Goal: Use online tool/utility: Utilize a website feature to perform a specific function

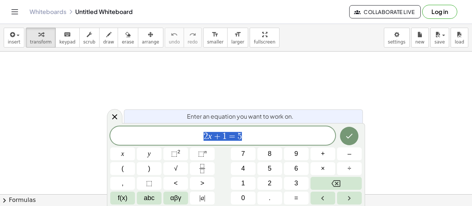
click at [223, 126] on div "Enter an equation you want to work on. 2 x + 1 = 5 x y ⬚ 2 ⬚ n 7 8 9 + – ( ) √ …" at bounding box center [236, 164] width 258 height 83
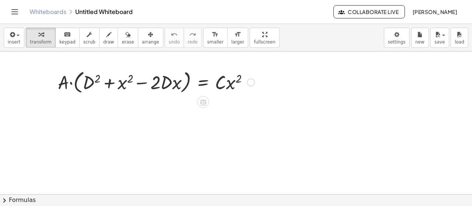
click at [71, 84] on div at bounding box center [156, 82] width 204 height 28
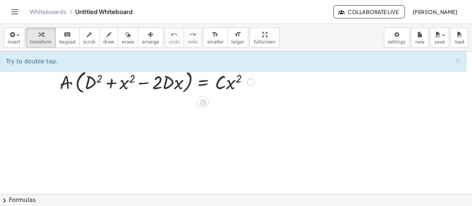
click at [71, 84] on div at bounding box center [156, 82] width 204 height 28
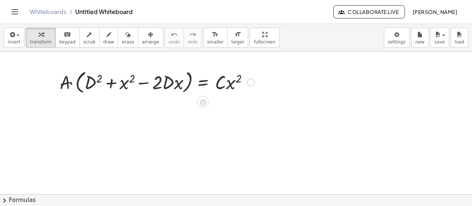
click at [71, 84] on div at bounding box center [156, 82] width 204 height 28
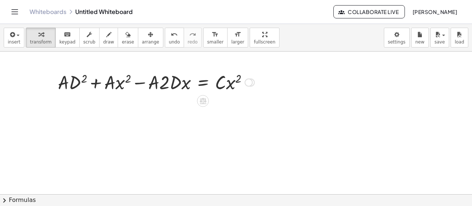
drag, startPoint x: 253, startPoint y: 110, endPoint x: 252, endPoint y: 76, distance: 33.9
click at [203, 83] on div "D 2 x 2 − 2 D x = · C · x 2 + · A · + · A · · A · · ·" at bounding box center [203, 83] width 0 height 0
click at [119, 83] on div at bounding box center [156, 81] width 204 height 25
drag, startPoint x: 163, startPoint y: 84, endPoint x: 143, endPoint y: 83, distance: 19.9
click at [143, 83] on div at bounding box center [156, 81] width 204 height 25
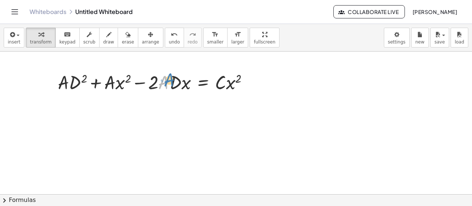
drag, startPoint x: 159, startPoint y: 86, endPoint x: 163, endPoint y: 82, distance: 5.0
click at [163, 82] on div at bounding box center [156, 81] width 204 height 25
drag, startPoint x: 97, startPoint y: 83, endPoint x: 251, endPoint y: 86, distance: 153.8
click at [251, 86] on div at bounding box center [156, 81] width 204 height 25
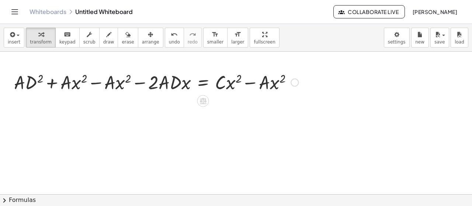
click at [98, 81] on div at bounding box center [156, 81] width 292 height 25
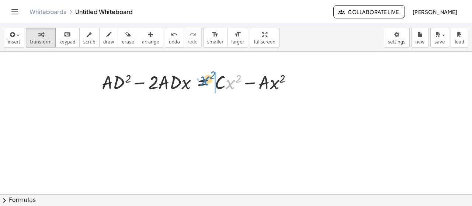
drag, startPoint x: 229, startPoint y: 86, endPoint x: 204, endPoint y: 82, distance: 25.7
click at [204, 82] on div at bounding box center [200, 81] width 204 height 25
drag, startPoint x: 221, startPoint y: 84, endPoint x: 309, endPoint y: 83, distance: 88.5
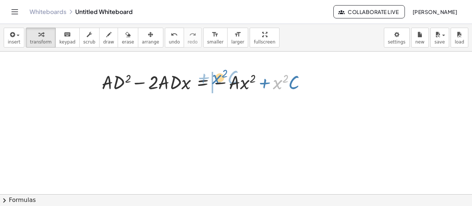
drag, startPoint x: 277, startPoint y: 86, endPoint x: 216, endPoint y: 81, distance: 61.1
click at [216, 81] on div at bounding box center [207, 81] width 218 height 25
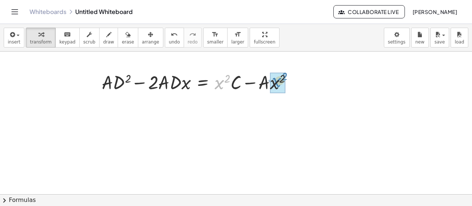
drag, startPoint x: 216, startPoint y: 83, endPoint x: 274, endPoint y: 80, distance: 57.2
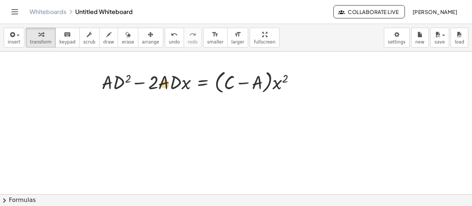
click at [164, 83] on div at bounding box center [201, 82] width 206 height 28
drag, startPoint x: 105, startPoint y: 81, endPoint x: 165, endPoint y: 79, distance: 60.2
click at [113, 81] on div at bounding box center [197, 82] width 213 height 28
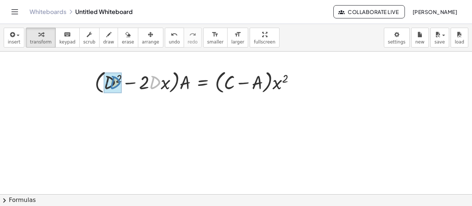
drag, startPoint x: 159, startPoint y: 81, endPoint x: 119, endPoint y: 81, distance: 39.8
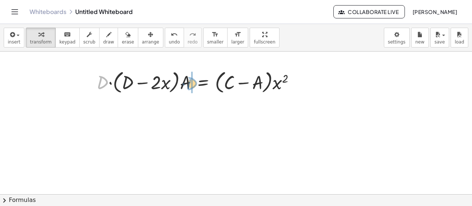
drag, startPoint x: 103, startPoint y: 84, endPoint x: 192, endPoint y: 85, distance: 89.6
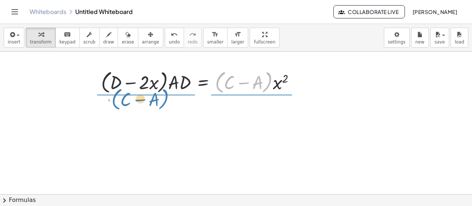
drag, startPoint x: 218, startPoint y: 82, endPoint x: 114, endPoint y: 99, distance: 105.1
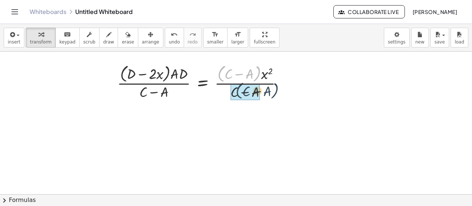
drag, startPoint x: 219, startPoint y: 75, endPoint x: 236, endPoint y: 92, distance: 24.0
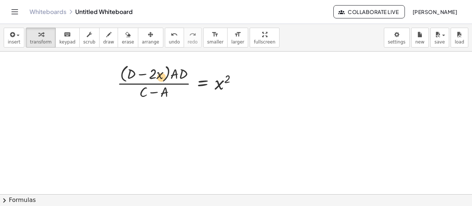
click at [161, 77] on div at bounding box center [180, 81] width 133 height 39
click at [167, 75] on div at bounding box center [180, 81] width 133 height 39
drag, startPoint x: 171, startPoint y: 75, endPoint x: 128, endPoint y: 69, distance: 43.5
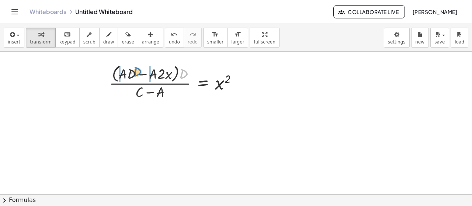
drag, startPoint x: 186, startPoint y: 73, endPoint x: 140, endPoint y: 70, distance: 46.1
click at [140, 70] on div at bounding box center [176, 81] width 142 height 39
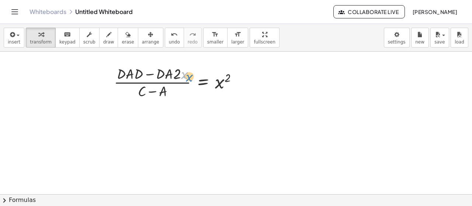
click at [190, 76] on div at bounding box center [178, 81] width 137 height 37
drag, startPoint x: 143, startPoint y: 73, endPoint x: 124, endPoint y: 73, distance: 18.4
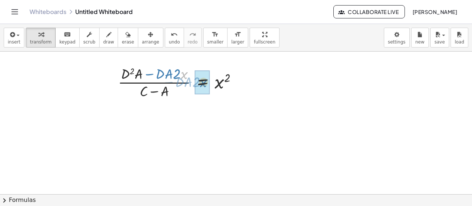
drag, startPoint x: 183, startPoint y: 75, endPoint x: 202, endPoint y: 83, distance: 21.2
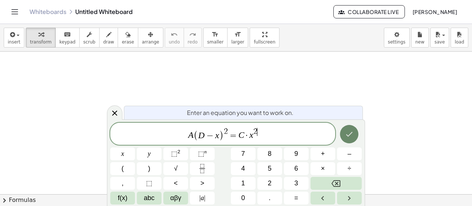
click at [344, 139] on button "Done" at bounding box center [349, 134] width 18 height 18
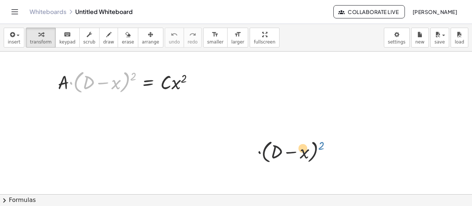
drag, startPoint x: 133, startPoint y: 76, endPoint x: 298, endPoint y: 155, distance: 183.1
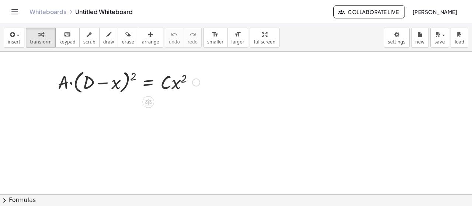
click at [70, 84] on div at bounding box center [128, 82] width 149 height 28
drag, startPoint x: 133, startPoint y: 75, endPoint x: 140, endPoint y: 74, distance: 6.7
click at [141, 74] on div at bounding box center [128, 82] width 149 height 28
click at [134, 74] on div at bounding box center [128, 82] width 149 height 28
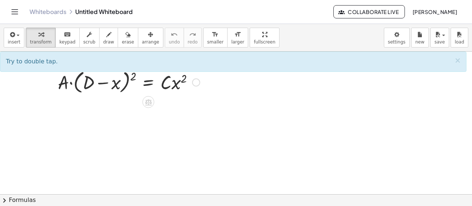
click at [134, 74] on div at bounding box center [128, 82] width 149 height 28
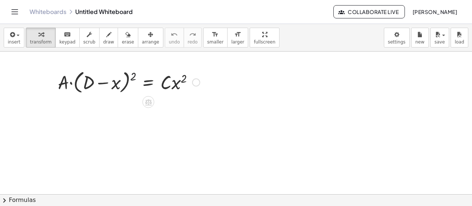
click at [134, 74] on div at bounding box center [128, 82] width 149 height 28
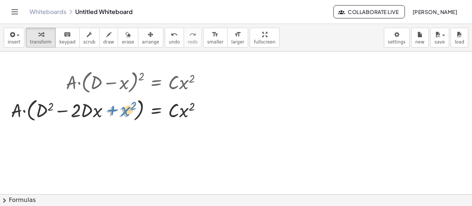
click at [127, 111] on div at bounding box center [109, 110] width 204 height 28
click at [24, 112] on div at bounding box center [109, 110] width 204 height 28
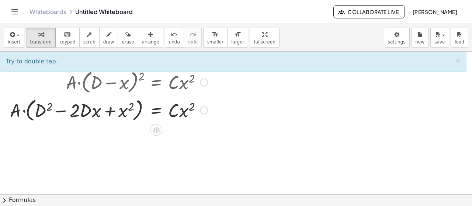
click at [24, 112] on div at bounding box center [109, 110] width 204 height 28
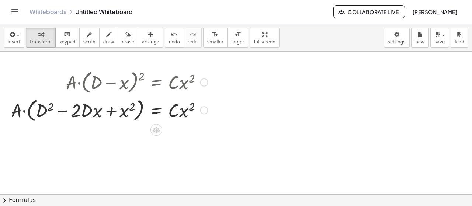
click at [24, 112] on div at bounding box center [109, 110] width 204 height 28
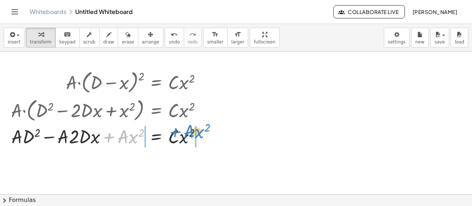
drag, startPoint x: 109, startPoint y: 135, endPoint x: 176, endPoint y: 130, distance: 66.6
click at [176, 130] on div at bounding box center [109, 136] width 204 height 25
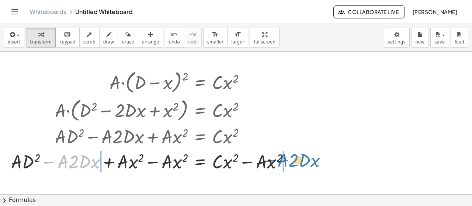
drag, startPoint x: 51, startPoint y: 162, endPoint x: 271, endPoint y: 160, distance: 220.5
click at [271, 160] on div at bounding box center [153, 161] width 292 height 25
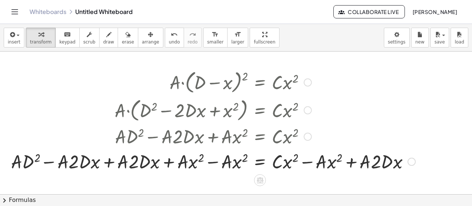
click at [51, 162] on div at bounding box center [213, 161] width 412 height 25
click at [105, 163] on div at bounding box center [213, 161] width 412 height 25
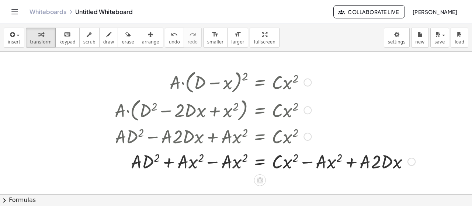
click at [210, 162] on div at bounding box center [265, 161] width 308 height 25
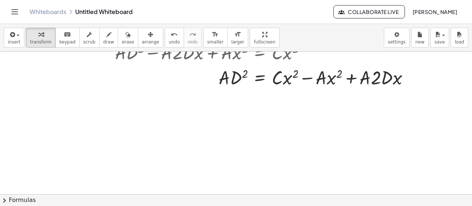
scroll to position [86, 0]
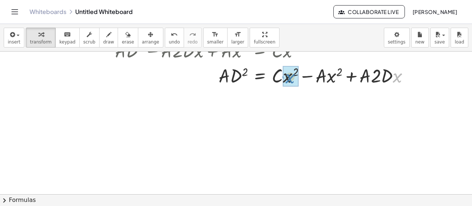
drag, startPoint x: 398, startPoint y: 78, endPoint x: 291, endPoint y: 79, distance: 107.3
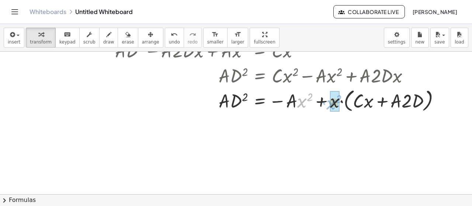
drag, startPoint x: 300, startPoint y: 103, endPoint x: 330, endPoint y: 104, distance: 29.9
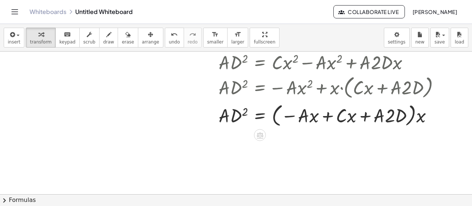
scroll to position [147, 0]
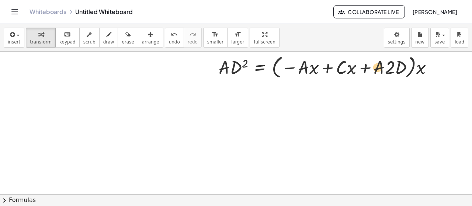
drag, startPoint x: 375, startPoint y: 70, endPoint x: 380, endPoint y: 70, distance: 4.8
click at [380, 70] on div at bounding box center [280, 66] width 338 height 28
drag, startPoint x: 393, startPoint y: 67, endPoint x: 376, endPoint y: 65, distance: 17.1
click at [376, 65] on div at bounding box center [280, 66] width 338 height 28
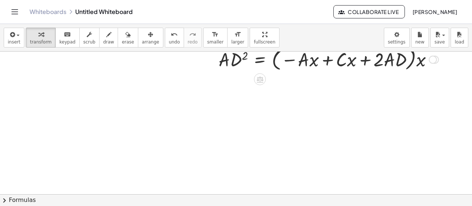
drag, startPoint x: 436, startPoint y: 94, endPoint x: 429, endPoint y: 58, distance: 36.8
click at [260, 60] on div "= · C D 2 · A · − · A · + · A · 2 · D · x + x · x · ( )" at bounding box center [260, 60] width 0 height 0
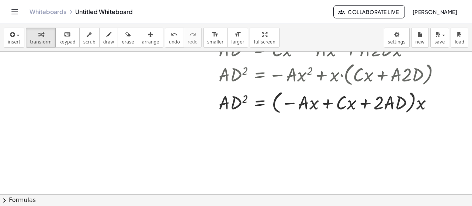
scroll to position [111, 0]
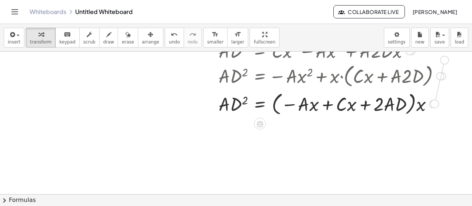
drag, startPoint x: 434, startPoint y: 100, endPoint x: 446, endPoint y: 53, distance: 48.0
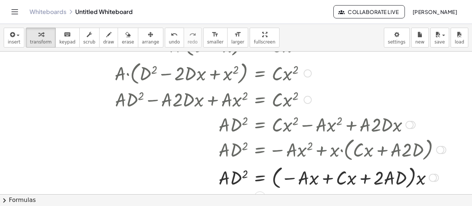
scroll to position [0, 0]
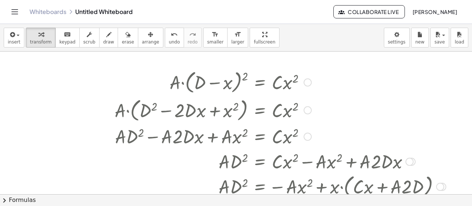
click at [311, 84] on div at bounding box center [280, 82] width 338 height 28
click at [307, 79] on div at bounding box center [307, 82] width 8 height 8
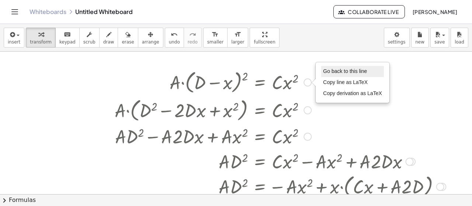
click at [344, 75] on li "Go back to this line" at bounding box center [352, 71] width 63 height 11
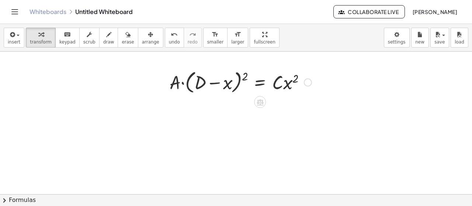
click at [307, 82] on div "Go back to this line Copy line as LaTeX Copy derivation as LaTeX" at bounding box center [308, 82] width 8 height 8
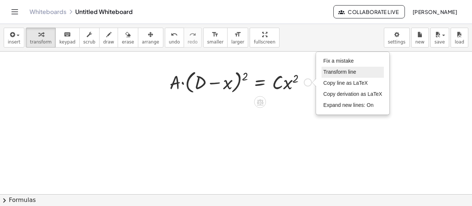
click at [339, 67] on li "Transform line" at bounding box center [353, 72] width 63 height 11
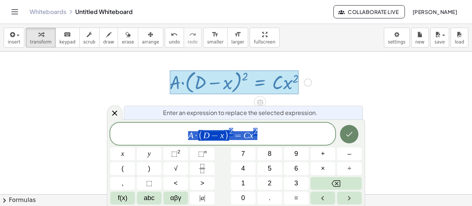
click at [350, 133] on icon "Done" at bounding box center [349, 134] width 9 height 9
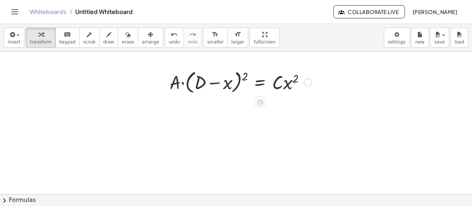
click at [243, 74] on div at bounding box center [240, 82] width 149 height 28
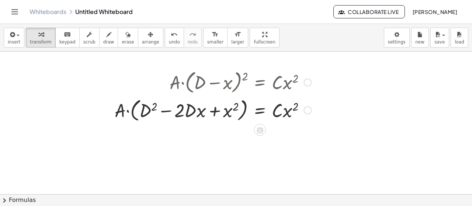
click at [129, 112] on div at bounding box center [213, 110] width 204 height 28
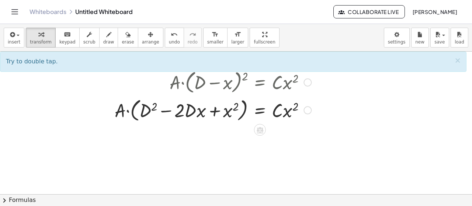
click at [129, 111] on div at bounding box center [213, 110] width 204 height 28
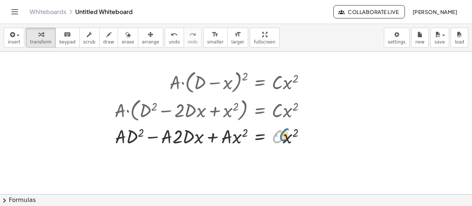
drag, startPoint x: 279, startPoint y: 137, endPoint x: 286, endPoint y: 135, distance: 6.9
click at [286, 135] on div at bounding box center [213, 136] width 204 height 25
click at [291, 136] on div at bounding box center [213, 136] width 204 height 25
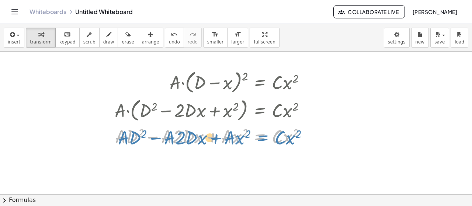
click at [264, 135] on div at bounding box center [213, 136] width 204 height 25
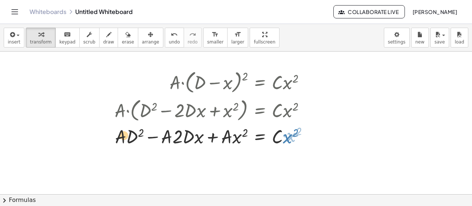
click at [126, 139] on div at bounding box center [213, 136] width 204 height 25
drag, startPoint x: 131, startPoint y: 137, endPoint x: 135, endPoint y: 132, distance: 5.8
click at [135, 132] on div at bounding box center [213, 136] width 204 height 25
drag, startPoint x: 280, startPoint y: 137, endPoint x: 86, endPoint y: 140, distance: 194.7
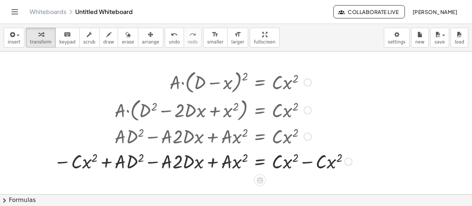
click at [309, 164] on div at bounding box center [203, 161] width 306 height 25
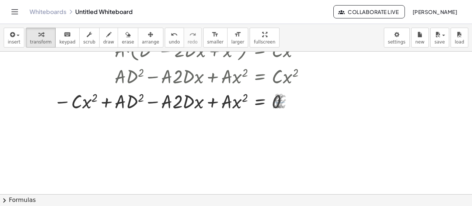
scroll to position [61, 0]
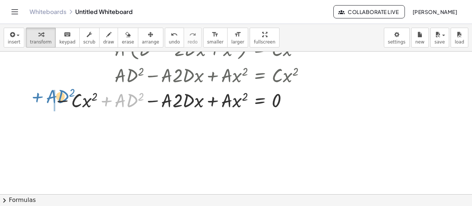
drag, startPoint x: 108, startPoint y: 102, endPoint x: 39, endPoint y: 98, distance: 69.1
click at [39, 98] on div "· A · ( + D − x ) 2 = · C · x 2 · A · ( + D 2 − · 2 · D · x + x 2 ) = · C · x 2…" at bounding box center [236, 133] width 472 height 286
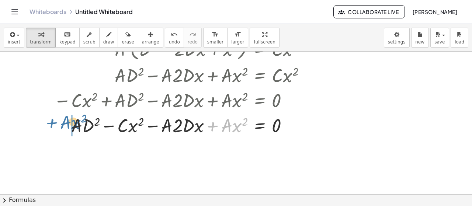
drag, startPoint x: 213, startPoint y: 128, endPoint x: 51, endPoint y: 125, distance: 161.9
click at [51, 125] on div "· A · ( + D − x ) 2 = · C · x 2 · A · ( + D 2 − · 2 · D · x + x 2 ) = · C · x 2…" at bounding box center [180, 72] width 274 height 135
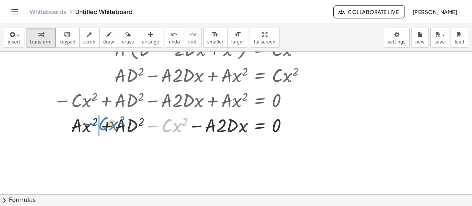
drag, startPoint x: 150, startPoint y: 126, endPoint x: 87, endPoint y: 124, distance: 63.8
click at [87, 124] on div at bounding box center [182, 124] width 265 height 25
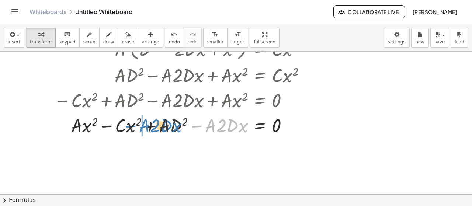
drag, startPoint x: 200, startPoint y: 125, endPoint x: 113, endPoint y: 124, distance: 87.0
click at [113, 124] on div at bounding box center [182, 124] width 265 height 25
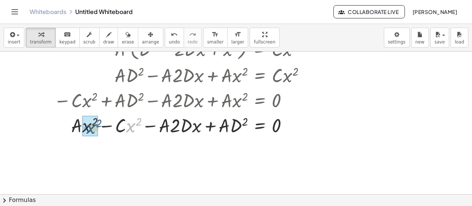
drag, startPoint x: 128, startPoint y: 129, endPoint x: 88, endPoint y: 130, distance: 39.9
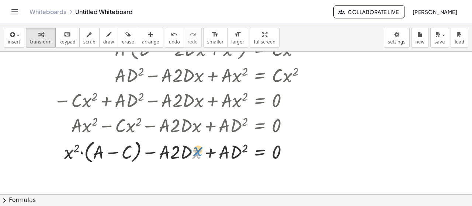
click at [197, 153] on div at bounding box center [182, 152] width 265 height 28
drag, startPoint x: 176, startPoint y: 154, endPoint x: 162, endPoint y: 153, distance: 14.4
click at [162, 153] on div at bounding box center [182, 152] width 265 height 28
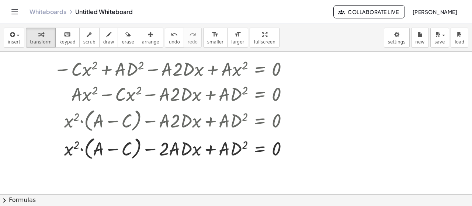
scroll to position [111, 0]
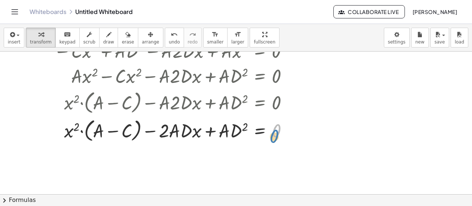
drag, startPoint x: 289, startPoint y: 125, endPoint x: 285, endPoint y: 139, distance: 14.6
click at [285, 139] on div at bounding box center [182, 130] width 265 height 28
drag, startPoint x: 199, startPoint y: 133, endPoint x: 163, endPoint y: 132, distance: 36.2
click at [163, 132] on div at bounding box center [182, 130] width 265 height 28
click at [289, 132] on div at bounding box center [288, 130] width 8 height 8
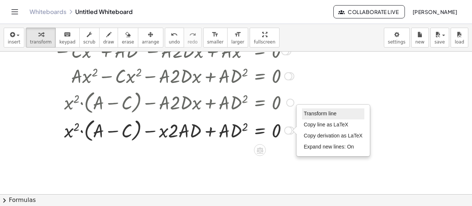
click at [310, 114] on span "Transform line" at bounding box center [320, 114] width 33 height 6
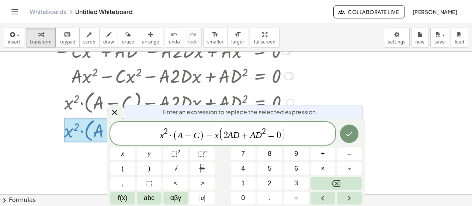
click at [240, 134] on span "+" at bounding box center [245, 135] width 11 height 9
click at [344, 133] on button "Done" at bounding box center [349, 134] width 18 height 18
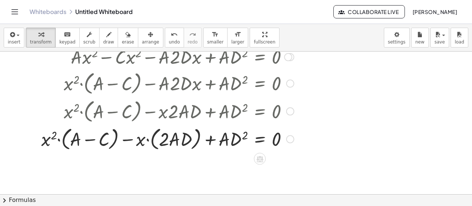
scroll to position [135, 0]
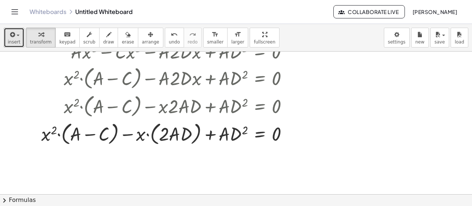
click at [13, 37] on icon "button" at bounding box center [11, 34] width 7 height 9
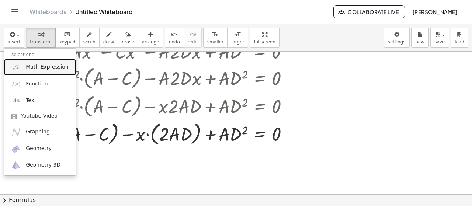
click at [46, 73] on link "Math Expression" at bounding box center [40, 67] width 72 height 17
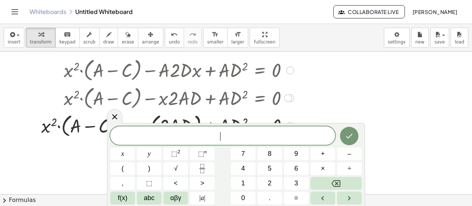
scroll to position [192, 0]
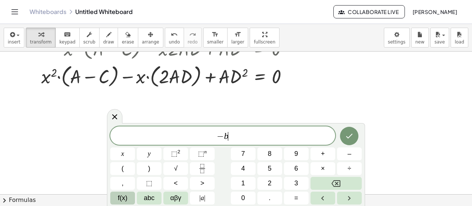
click at [123, 196] on span "f(x)" at bounding box center [123, 198] width 10 height 10
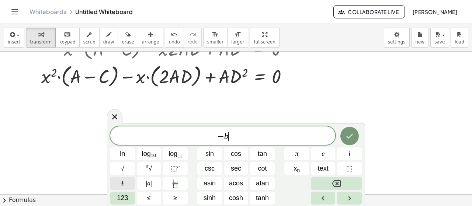
click at [129, 183] on button "±" at bounding box center [122, 183] width 25 height 13
click at [117, 171] on button "√" at bounding box center [122, 168] width 25 height 13
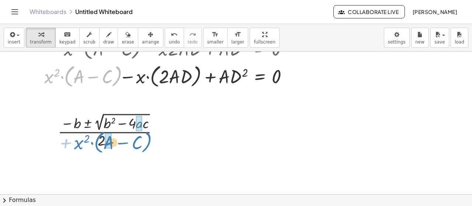
drag, startPoint x: 64, startPoint y: 80, endPoint x: 94, endPoint y: 146, distance: 72.4
click at [94, 146] on div "· A · ( + D − x ) 2 = · C · x 2 · A · ( + D 2 − · 2 · D · x + x 2 ) = · C · x 2…" at bounding box center [236, 74] width 472 height 430
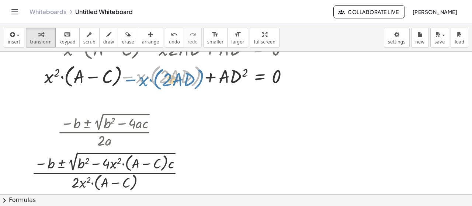
drag, startPoint x: 149, startPoint y: 93, endPoint x: 157, endPoint y: 86, distance: 10.7
click at [157, 86] on div at bounding box center [176, 76] width 277 height 28
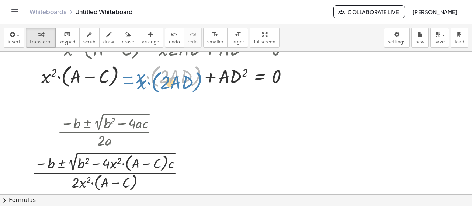
drag, startPoint x: 152, startPoint y: 79, endPoint x: 153, endPoint y: 83, distance: 4.2
click at [153, 83] on div at bounding box center [176, 76] width 277 height 28
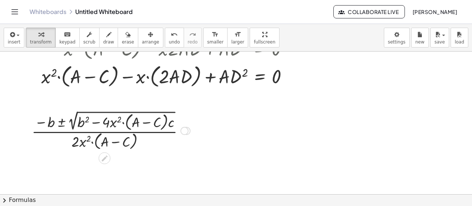
drag, startPoint x: 187, startPoint y: 172, endPoint x: 181, endPoint y: 120, distance: 52.7
click at [104, 131] on div "· ( − b ± 2 √ ( + b 2 − · 4 · · c ) ) · 2 · · x 2 · ( + A − C ) · x 2 · ( + A −…" at bounding box center [104, 131] width 0 height 0
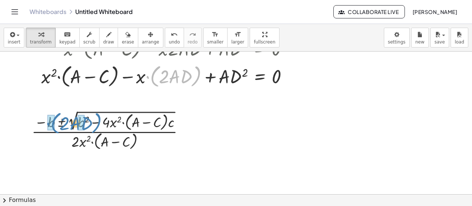
drag, startPoint x: 152, startPoint y: 80, endPoint x: 52, endPoint y: 126, distance: 110.0
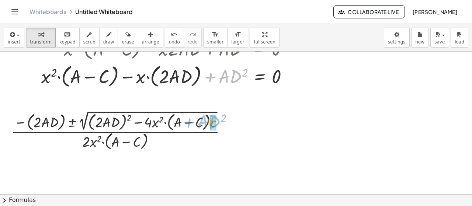
drag, startPoint x: 210, startPoint y: 79, endPoint x: 189, endPoint y: 124, distance: 50.1
click at [189, 124] on div "· A · ( + D − x ) 2 = · C · x 2 · A · ( + D 2 − · 2 · D · x + x 2 ) = · C · x 2…" at bounding box center [236, 74] width 472 height 430
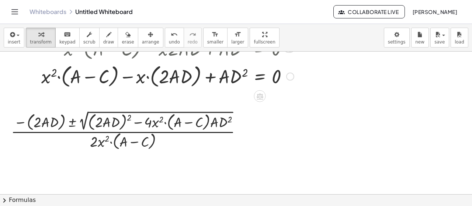
click at [130, 118] on div at bounding box center [129, 130] width 244 height 43
click at [241, 130] on div at bounding box center [242, 131] width 8 height 8
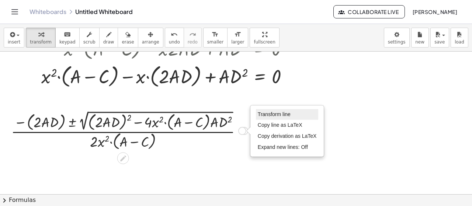
click at [263, 113] on span "Transform line" at bounding box center [274, 114] width 33 height 6
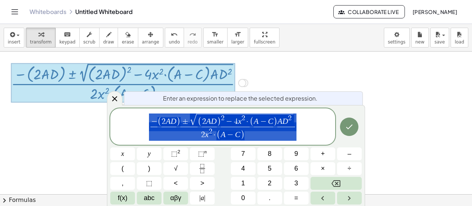
scroll to position [241, 0]
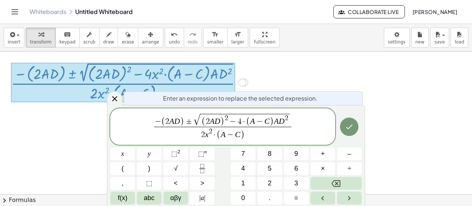
click at [212, 135] on span "2 x 2 · ( A − C )" at bounding box center [222, 134] width 137 height 14
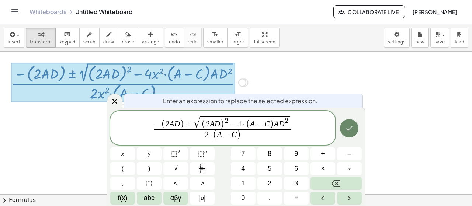
click at [341, 131] on button "Done" at bounding box center [349, 128] width 18 height 18
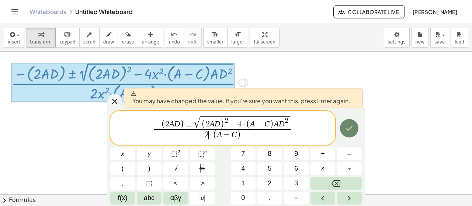
click at [341, 131] on button "Done" at bounding box center [349, 128] width 18 height 18
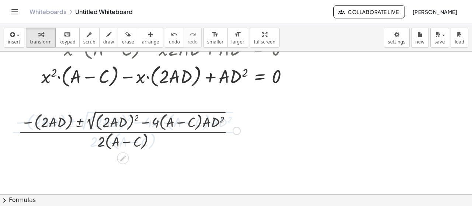
scroll to position [192, 0]
click at [136, 117] on div at bounding box center [129, 130] width 229 height 43
click at [139, 117] on div at bounding box center [129, 130] width 229 height 43
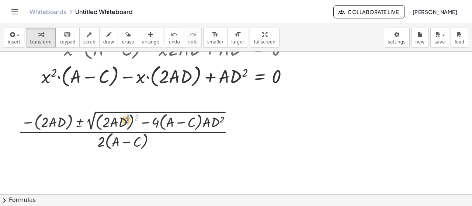
drag, startPoint x: 139, startPoint y: 117, endPoint x: 129, endPoint y: 119, distance: 10.3
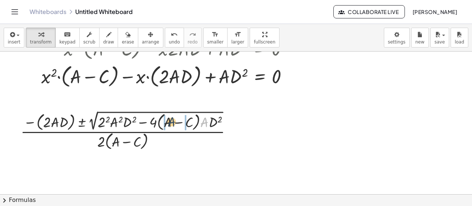
drag, startPoint x: 204, startPoint y: 124, endPoint x: 170, endPoint y: 124, distance: 33.9
click at [170, 124] on div at bounding box center [129, 130] width 225 height 43
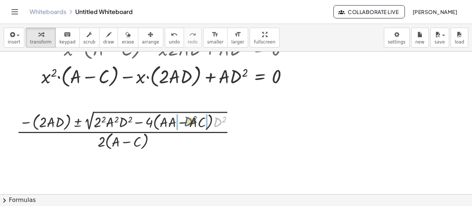
drag, startPoint x: 217, startPoint y: 123, endPoint x: 187, endPoint y: 122, distance: 30.2
click at [187, 122] on div at bounding box center [129, 130] width 233 height 43
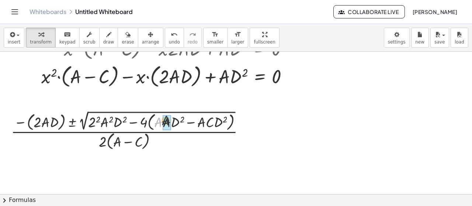
drag, startPoint x: 159, startPoint y: 122, endPoint x: 163, endPoint y: 120, distance: 4.1
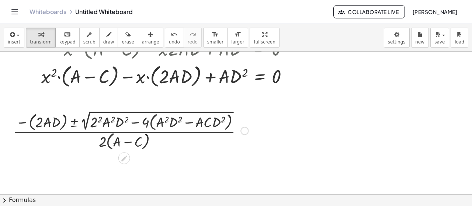
click at [139, 122] on div at bounding box center [130, 130] width 243 height 43
click at [139, 123] on div at bounding box center [130, 130] width 243 height 43
drag, startPoint x: 146, startPoint y: 124, endPoint x: 153, endPoint y: 123, distance: 6.7
click at [153, 123] on div at bounding box center [130, 130] width 243 height 43
drag, startPoint x: 144, startPoint y: 121, endPoint x: 156, endPoint y: 120, distance: 12.6
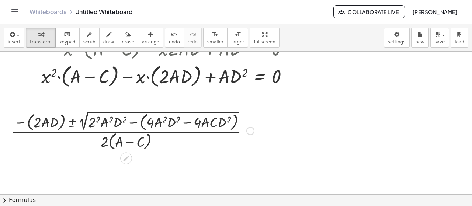
click at [136, 123] on div at bounding box center [132, 130] width 250 height 43
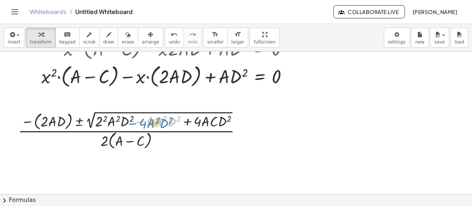
drag, startPoint x: 146, startPoint y: 122, endPoint x: 138, endPoint y: 124, distance: 7.5
click at [138, 124] on div at bounding box center [132, 130] width 237 height 42
click at [131, 118] on div at bounding box center [132, 130] width 237 height 42
click at [107, 117] on div at bounding box center [132, 130] width 237 height 42
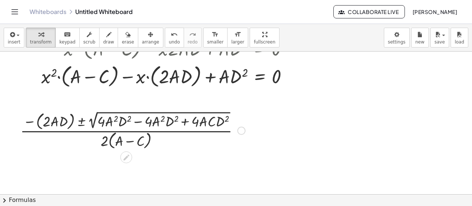
click at [137, 122] on div at bounding box center [133, 130] width 232 height 42
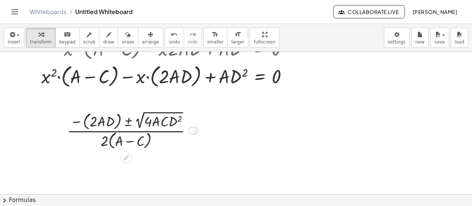
click at [127, 120] on div at bounding box center [132, 130] width 138 height 42
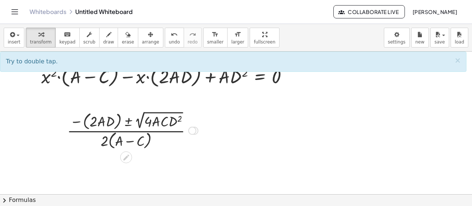
click at [77, 123] on div at bounding box center [132, 130] width 138 height 42
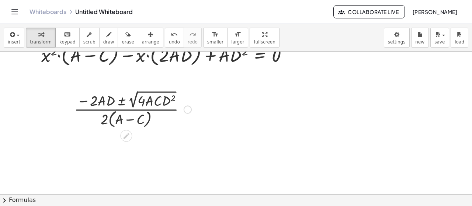
scroll to position [217, 0]
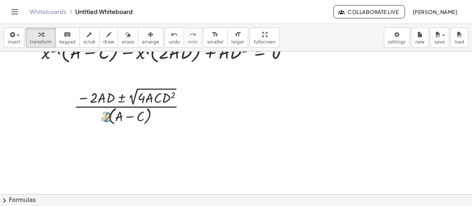
click at [105, 120] on div at bounding box center [132, 106] width 125 height 41
click at [120, 97] on div at bounding box center [132, 106] width 125 height 41
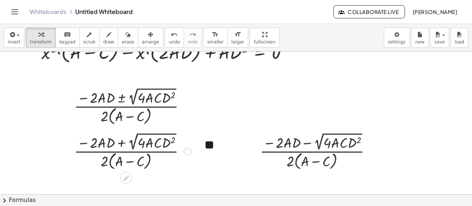
click at [134, 144] on div at bounding box center [132, 151] width 125 height 41
click at [136, 134] on div at bounding box center [132, 151] width 125 height 41
click at [141, 147] on div at bounding box center [132, 151] width 125 height 41
click at [184, 106] on div "Transform line Copy line as LaTeX Copy derivation as LaTeX Expand new lines: Off" at bounding box center [185, 107] width 8 height 8
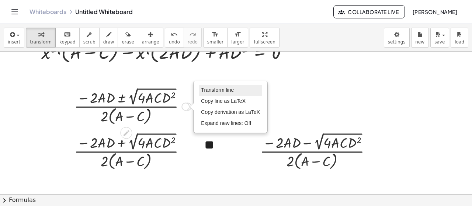
click at [216, 90] on span "Transform line" at bounding box center [217, 90] width 33 height 6
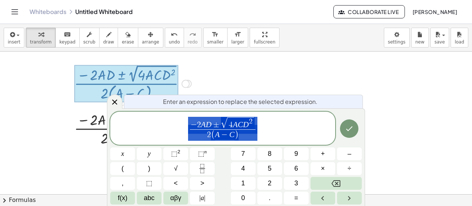
scroll to position [240, 0]
click at [115, 103] on icon at bounding box center [114, 102] width 5 height 5
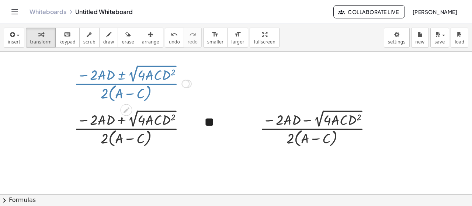
click at [185, 85] on div "Transform line Copy line as LaTeX Copy derivation as LaTeX Expand new lines: Off" at bounding box center [185, 84] width 8 height 8
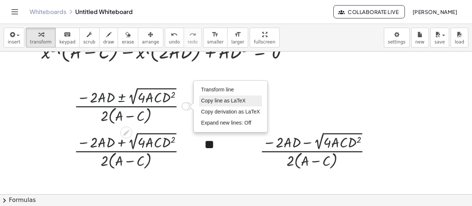
scroll to position [217, 0]
click at [179, 121] on div at bounding box center [132, 106] width 125 height 41
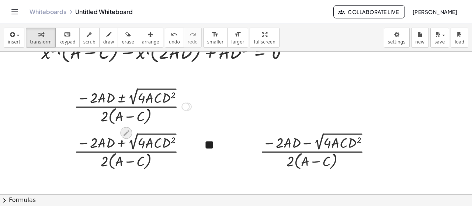
click at [131, 132] on div at bounding box center [126, 133] width 12 height 12
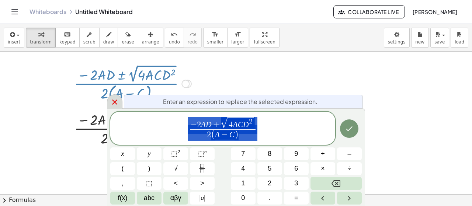
click at [115, 107] on div at bounding box center [114, 101] width 15 height 14
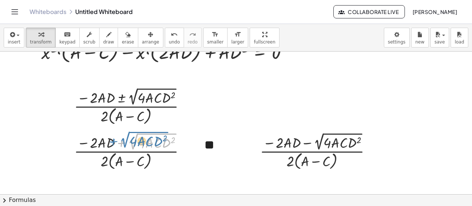
click at [131, 143] on div at bounding box center [132, 151] width 125 height 41
drag, startPoint x: 143, startPoint y: 145, endPoint x: 127, endPoint y: 143, distance: 16.3
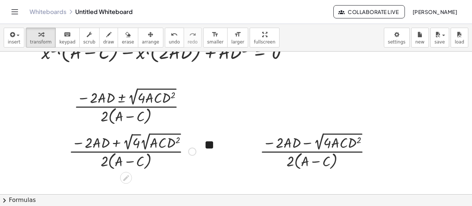
click at [129, 140] on div at bounding box center [132, 151] width 134 height 41
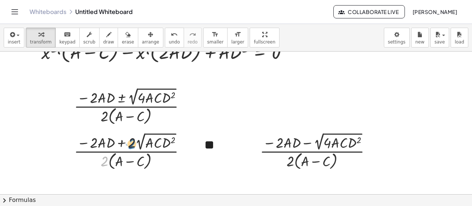
drag, startPoint x: 106, startPoint y: 164, endPoint x: 133, endPoint y: 146, distance: 32.3
click at [133, 146] on div at bounding box center [132, 151] width 125 height 41
drag, startPoint x: 74, startPoint y: 147, endPoint x: 128, endPoint y: 137, distance: 54.7
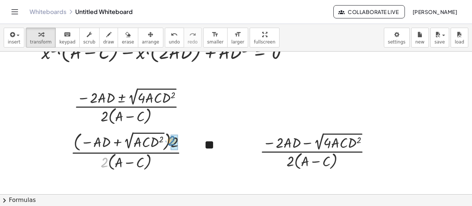
drag, startPoint x: 103, startPoint y: 164, endPoint x: 174, endPoint y: 141, distance: 75.1
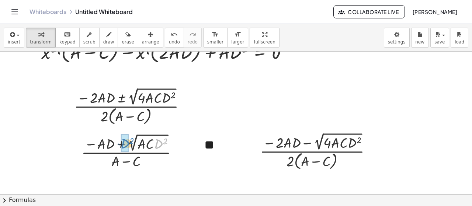
drag, startPoint x: 159, startPoint y: 144, endPoint x: 125, endPoint y: 143, distance: 33.2
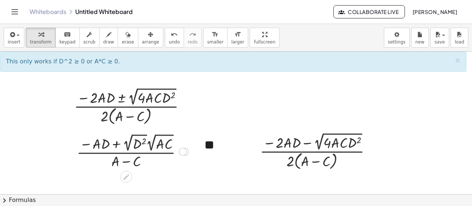
click at [144, 142] on div at bounding box center [132, 151] width 119 height 39
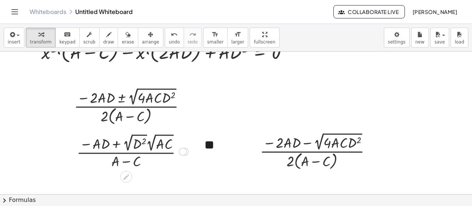
click at [128, 143] on div at bounding box center [132, 151] width 119 height 39
click at [135, 143] on div at bounding box center [133, 151] width 114 height 40
click at [140, 146] on div at bounding box center [133, 151] width 114 height 40
